Goal: Task Accomplishment & Management: Manage account settings

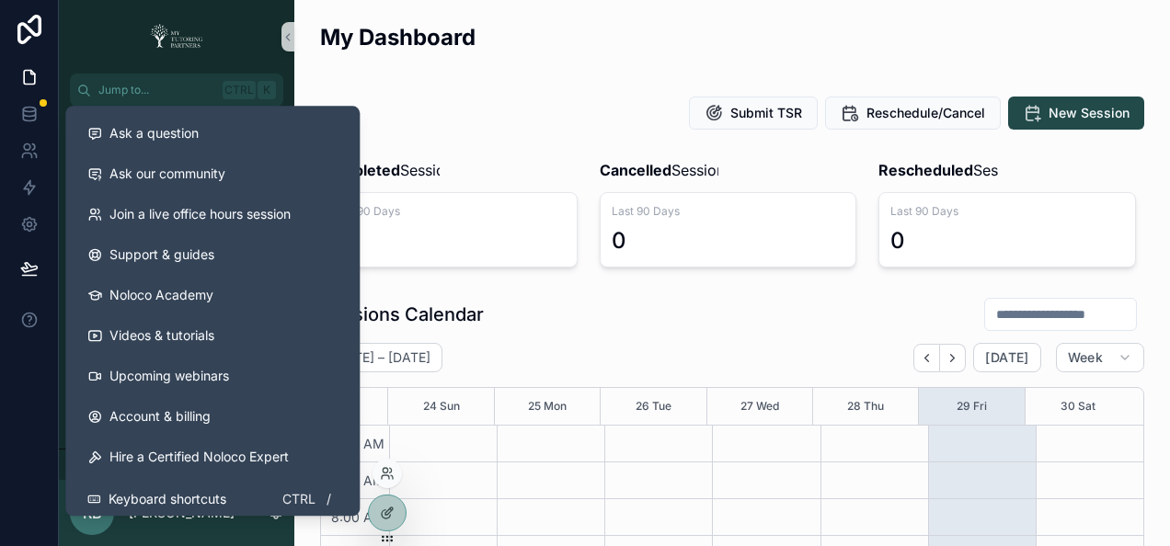
scroll to position [515, 0]
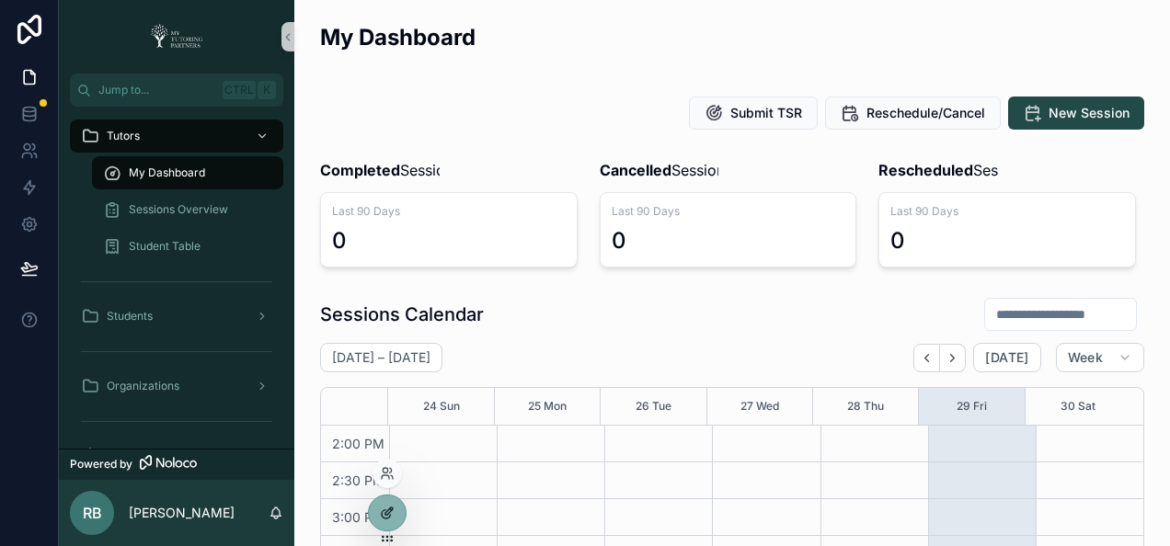
click at [386, 514] on icon at bounding box center [388, 511] width 7 height 7
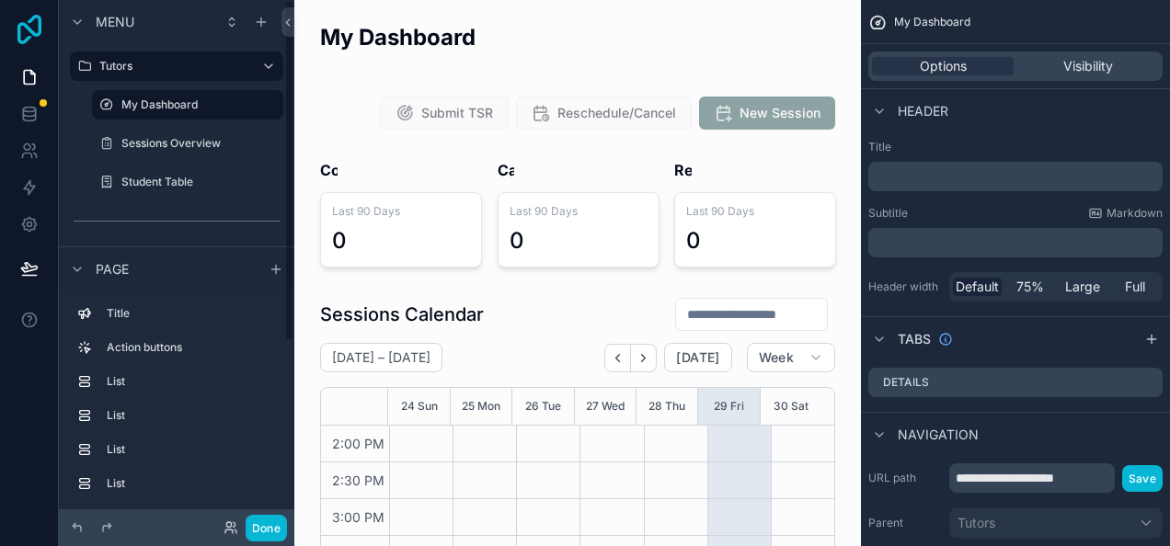
click at [23, 31] on icon at bounding box center [29, 29] width 37 height 29
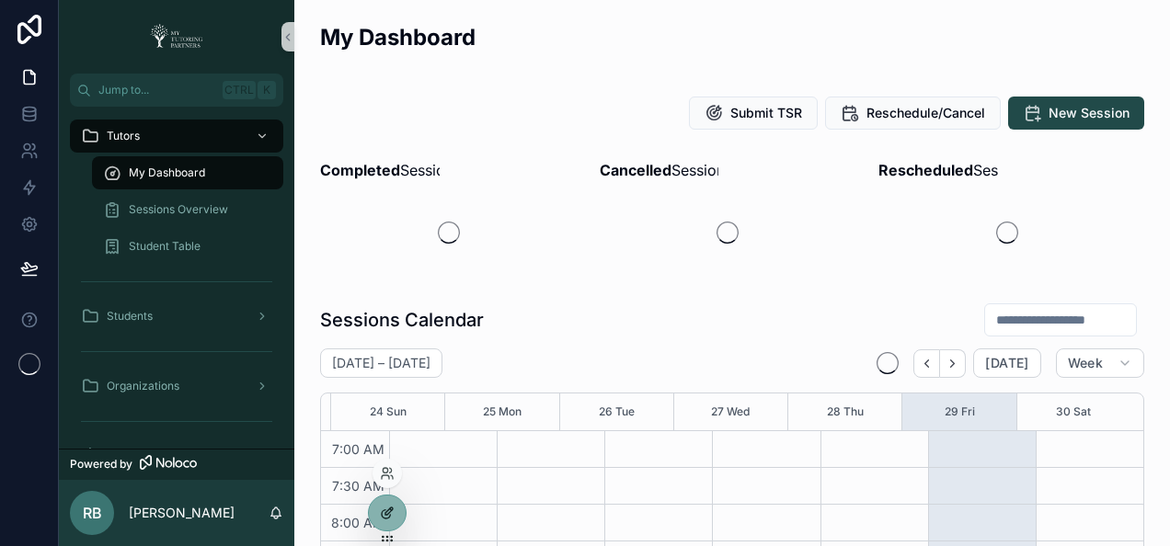
click at [383, 510] on icon at bounding box center [386, 514] width 8 height 8
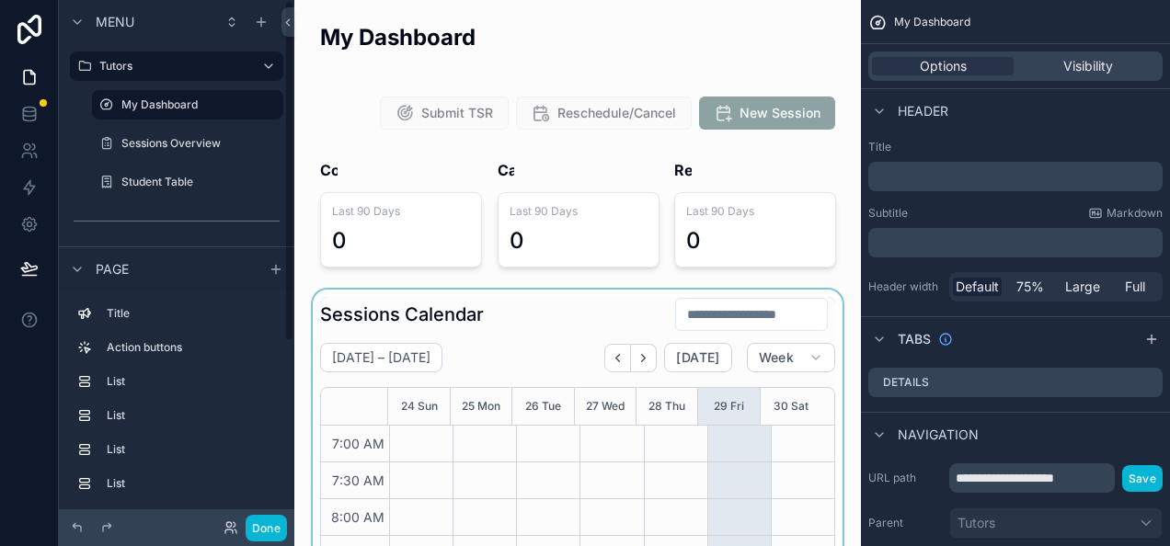
scroll to position [515, 0]
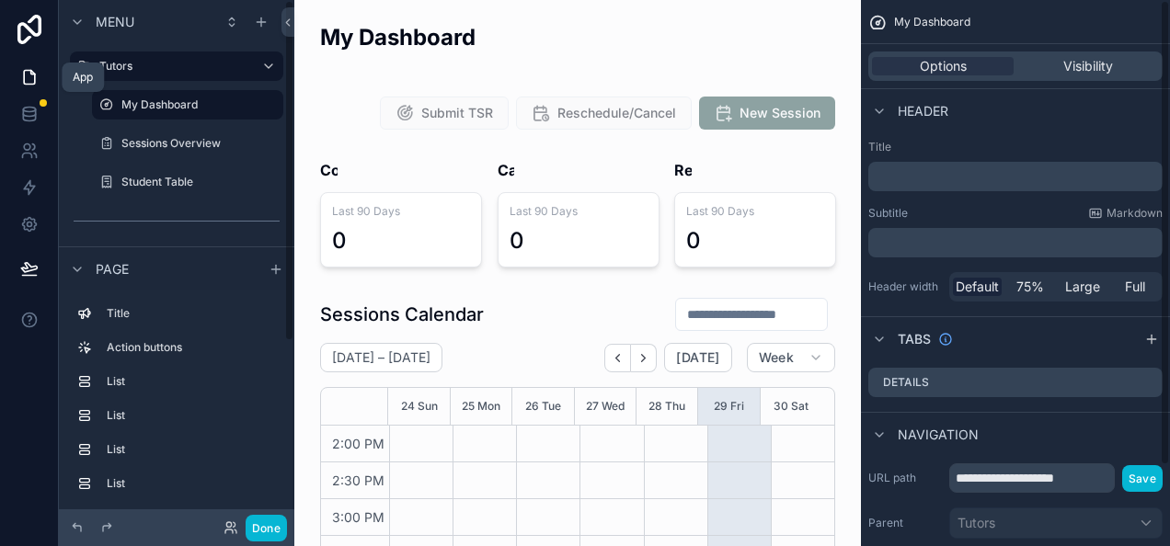
click at [15, 73] on link at bounding box center [29, 77] width 58 height 37
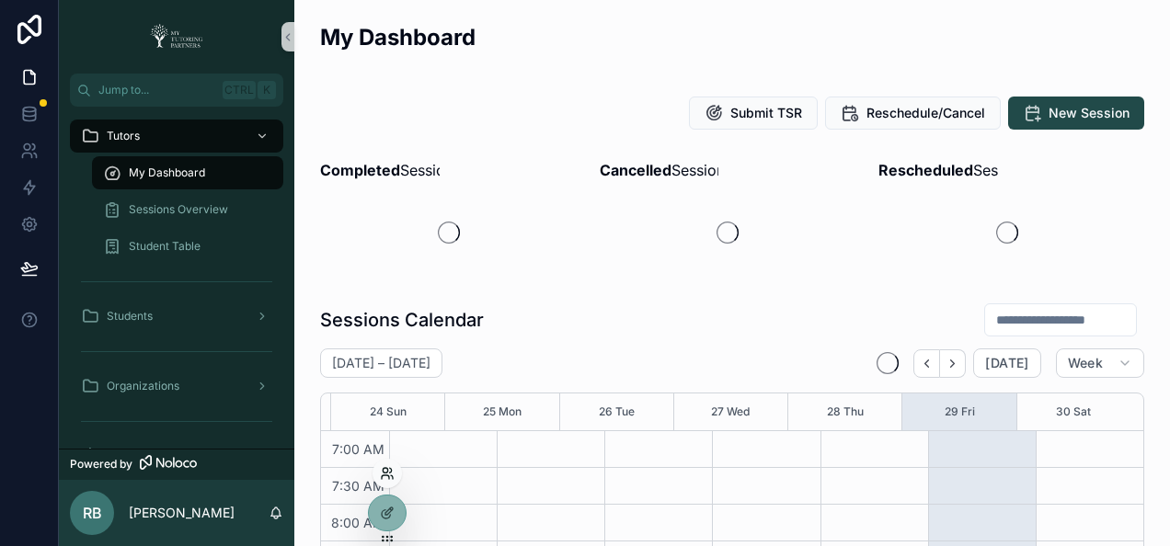
scroll to position [515, 0]
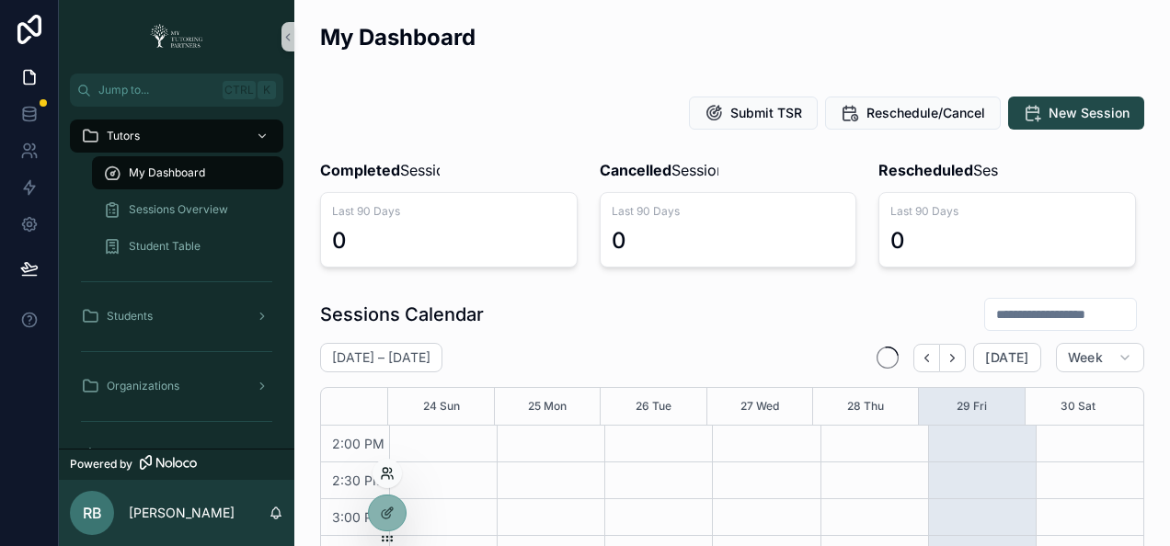
click at [391, 473] on icon at bounding box center [387, 473] width 15 height 15
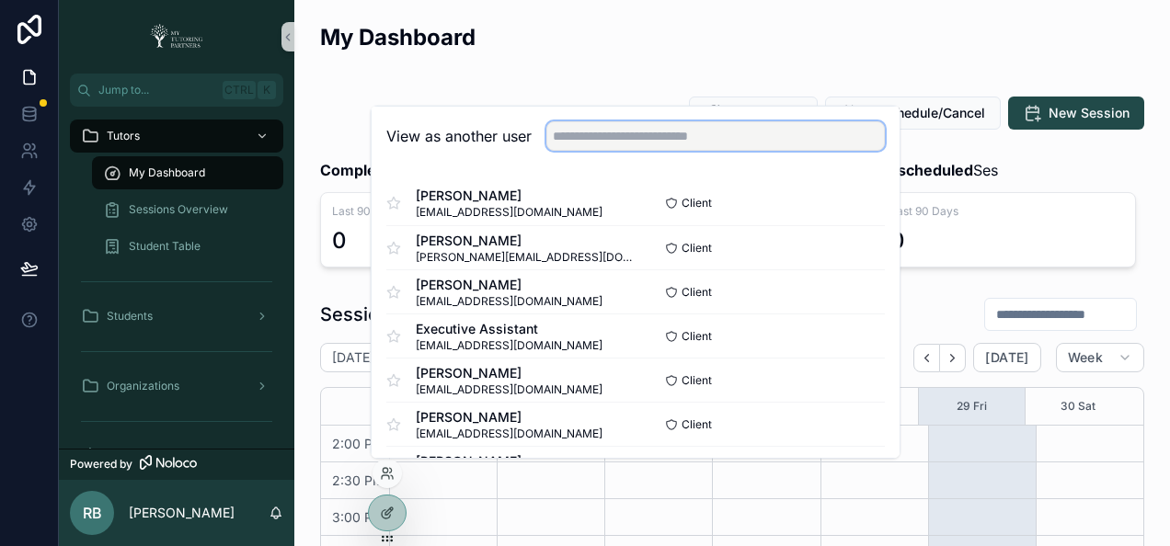
click at [693, 127] on input "text" at bounding box center [715, 135] width 338 height 29
type input "*"
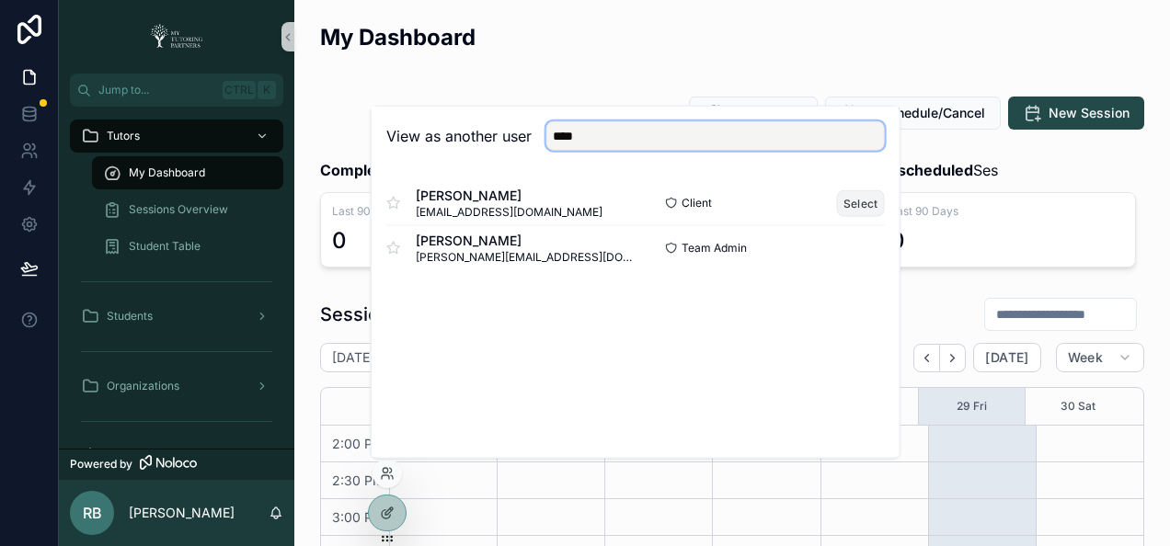
type input "****"
click at [866, 200] on button "Select" at bounding box center [861, 202] width 48 height 27
